Goal: Complete application form: Complete application form

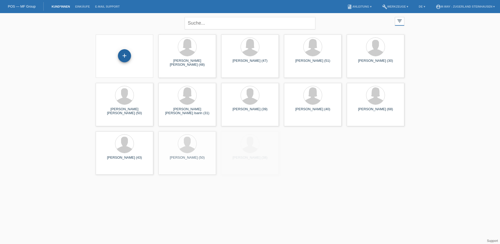
click at [126, 54] on div "+" at bounding box center [124, 55] width 13 height 13
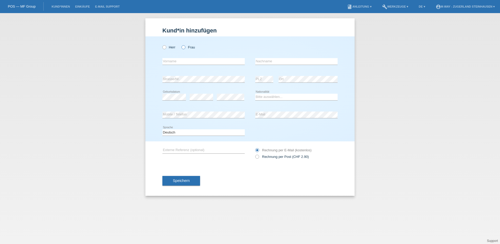
click at [181, 44] on icon at bounding box center [181, 44] width 0 height 0
click at [183, 47] on input "Frau" at bounding box center [183, 46] width 3 height 3
radio input "true"
click at [181, 63] on input "text" at bounding box center [204, 61] width 82 height 7
type input "[PERSON_NAME]"
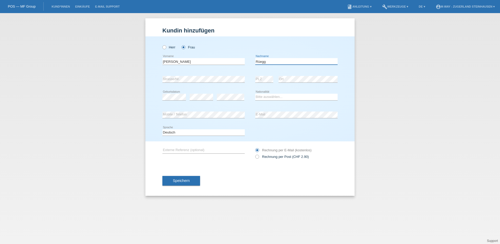
type input "Rüegg"
click at [280, 96] on select "Bitte auswählen... Schweiz Deutschland Liechtenstein Österreich ------------ Af…" at bounding box center [296, 97] width 82 height 6
select select "CH"
click at [255, 94] on select "Bitte auswählen... Schweiz Deutschland Liechtenstein Österreich ------------ Af…" at bounding box center [296, 97] width 82 height 6
click at [186, 179] on span "Speichern" at bounding box center [181, 181] width 17 height 4
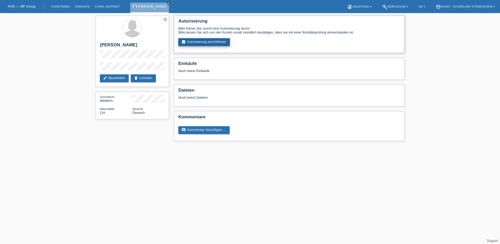
click at [204, 42] on link "assignment_turned_in Autorisierung durchführen" at bounding box center [205, 42] width 52 height 8
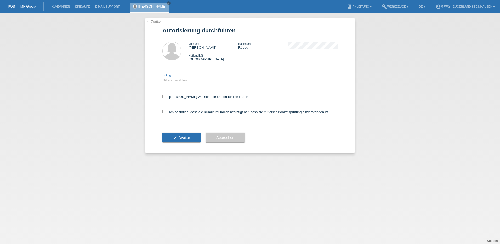
click at [175, 80] on select "Bitte auswählen CHF 1.00 - CHF 499.00 CHF 500.00 - CHF 1'999.00 CHF 2'000.00 - …" at bounding box center [204, 80] width 82 height 6
select select "3"
click at [163, 77] on select "Bitte auswählen CHF 1.00 - CHF 499.00 CHF 500.00 - CHF 1'999.00 CHF 2'000.00 - …" at bounding box center [204, 80] width 82 height 6
click at [164, 97] on icon at bounding box center [164, 96] width 3 height 3
click at [164, 97] on input "Kundin wünscht die Option für fixe Raten" at bounding box center [164, 96] width 3 height 3
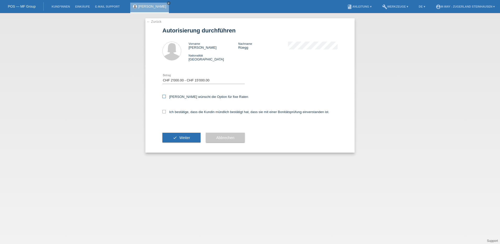
checkbox input "true"
click at [165, 112] on icon at bounding box center [164, 111] width 3 height 3
click at [165, 112] on input "Ich bestätige, dass die Kundin mündlich bestätigt hat, dass sie mit einer Bonit…" at bounding box center [164, 111] width 3 height 3
checkbox input "true"
click at [181, 137] on span "Weiter" at bounding box center [185, 138] width 11 height 4
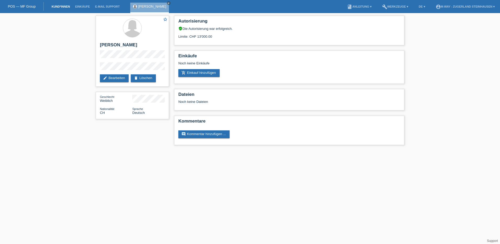
click at [68, 6] on link "Kund*innen" at bounding box center [61, 6] width 24 height 3
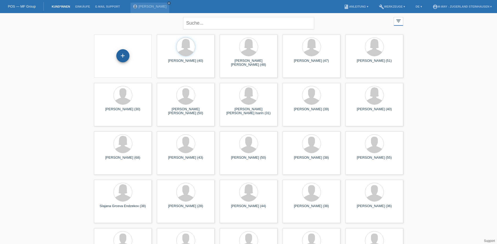
click at [124, 55] on div "+" at bounding box center [122, 55] width 13 height 13
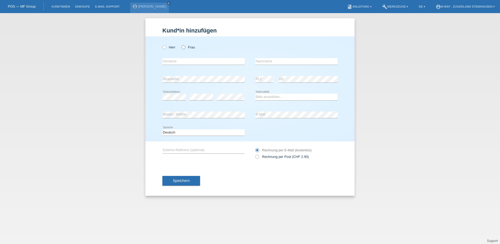
click at [185, 46] on label "Frau" at bounding box center [188, 47] width 13 height 4
click at [185, 46] on input "Frau" at bounding box center [183, 46] width 3 height 3
radio input "true"
click at [179, 60] on input "text" at bounding box center [204, 61] width 82 height 7
type input "Regula"
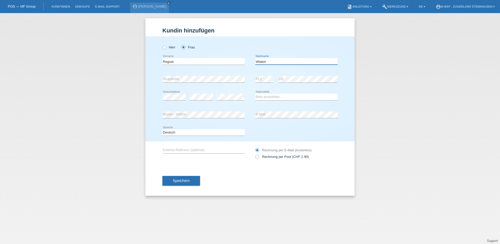
click at [276, 62] on input "Wlaker" at bounding box center [296, 61] width 82 height 7
type input "Walker"
click at [275, 95] on select "Bitte auswählen... Schweiz Deutschland Liechtenstein Österreich ------------ Af…" at bounding box center [296, 97] width 82 height 6
select select "CH"
click at [255, 94] on select "Bitte auswählen... Schweiz Deutschland Liechtenstein Österreich ------------ Af…" at bounding box center [296, 97] width 82 height 6
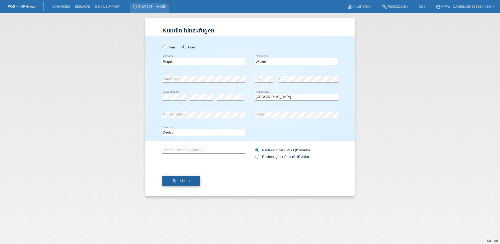
click at [183, 181] on span "Speichern" at bounding box center [181, 181] width 17 height 4
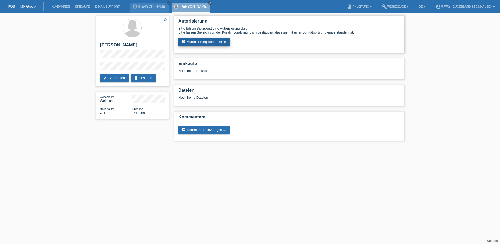
click at [218, 42] on link "assignment_turned_in Autorisierung durchführen" at bounding box center [205, 42] width 52 height 8
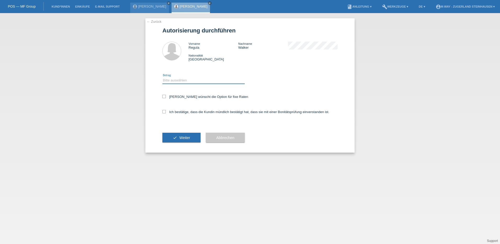
click at [177, 78] on select "Bitte auswählen CHF 1.00 - CHF 499.00 CHF 500.00 - CHF 1'999.00 CHF 2'000.00 - …" at bounding box center [204, 80] width 82 height 6
select select "3"
click at [163, 77] on select "Bitte auswählen CHF 1.00 - CHF 499.00 CHF 500.00 - CHF 1'999.00 CHF 2'000.00 - …" at bounding box center [204, 80] width 82 height 6
click at [165, 96] on icon at bounding box center [164, 96] width 3 height 3
click at [165, 96] on input "Kundin wünscht die Option für fixe Raten" at bounding box center [164, 96] width 3 height 3
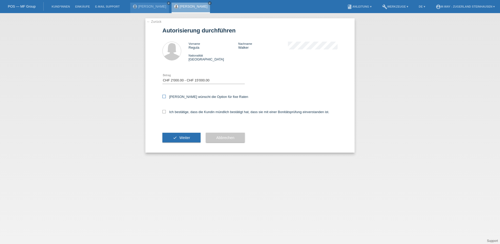
checkbox input "true"
click at [164, 111] on icon at bounding box center [164, 111] width 3 height 3
click at [164, 111] on input "Ich bestätige, dass die Kundin mündlich bestätigt hat, dass sie mit einer Bonit…" at bounding box center [164, 111] width 3 height 3
checkbox input "true"
click at [187, 136] on span "Weiter" at bounding box center [185, 138] width 11 height 4
